Goal: Information Seeking & Learning: Learn about a topic

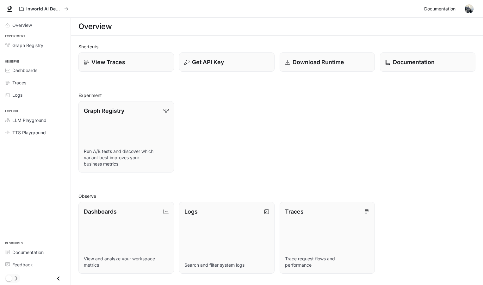
click at [441, 9] on span "Documentation" at bounding box center [439, 9] width 31 height 8
